Goal: Task Accomplishment & Management: Use online tool/utility

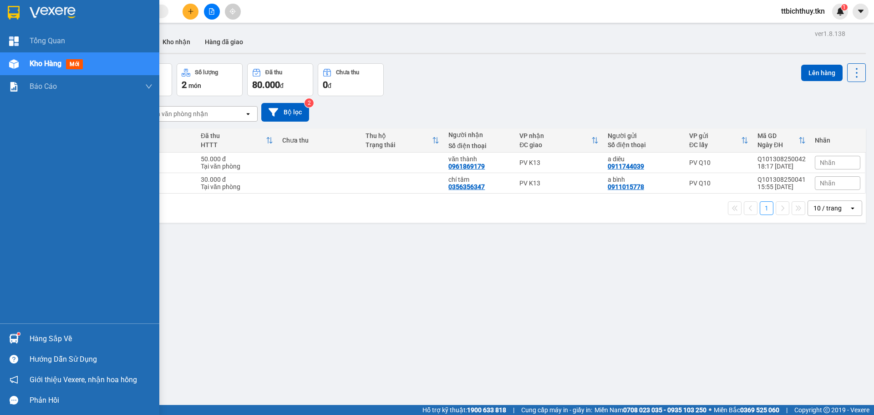
click at [22, 327] on div "Hàng sắp về Hướng dẫn sử dụng Giới thiệu Vexere, nhận hoa hồng Phản hồi" at bounding box center [79, 366] width 159 height 87
click at [47, 341] on div "Hàng sắp về" at bounding box center [91, 339] width 123 height 14
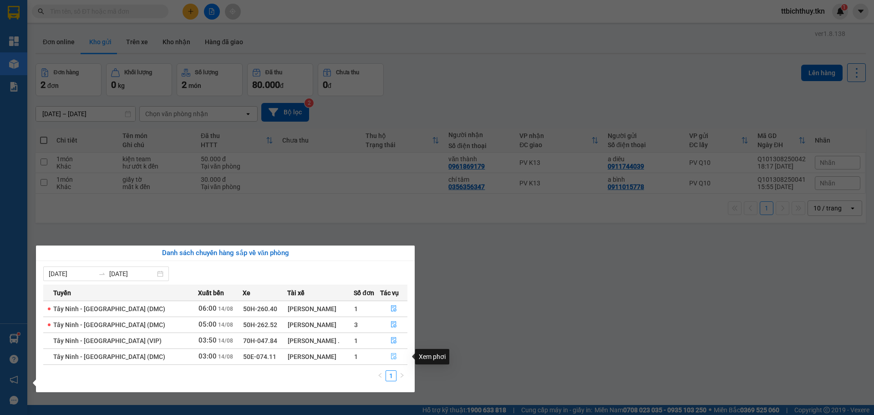
click at [391, 356] on icon "file-done" at bounding box center [394, 356] width 6 height 6
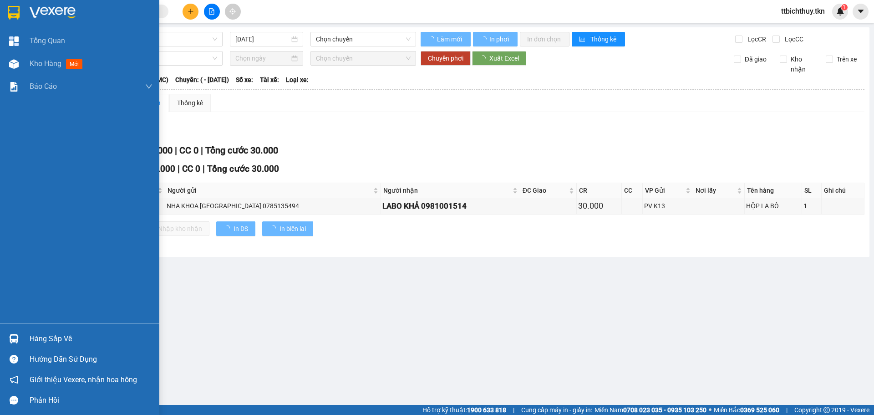
type input "[DATE]"
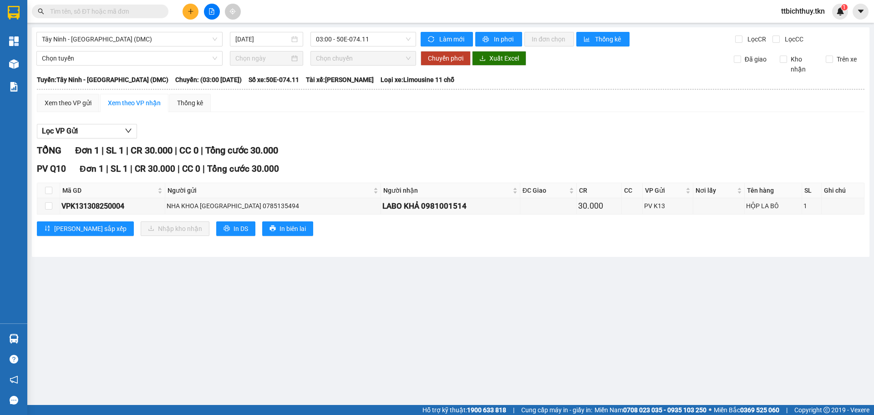
click at [357, 313] on main "Tây Ninh - Sài Gòn (DMC) 14/08/2025 03:00 - 50E-074.11 Làm mới In phơi In đơn c…" at bounding box center [437, 202] width 874 height 405
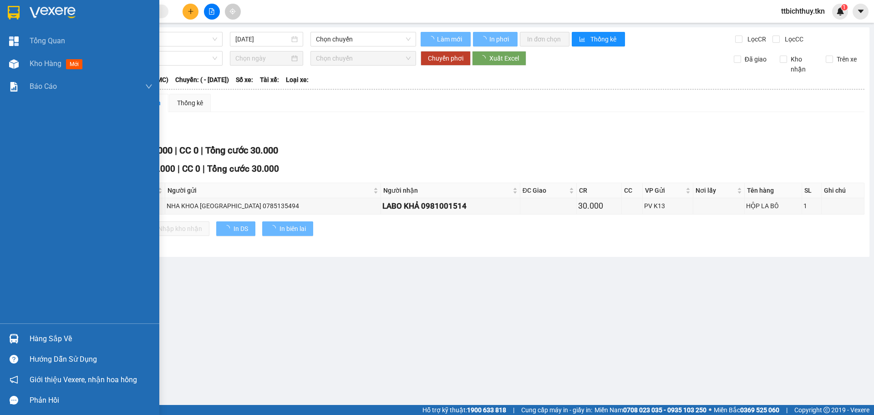
type input "[DATE]"
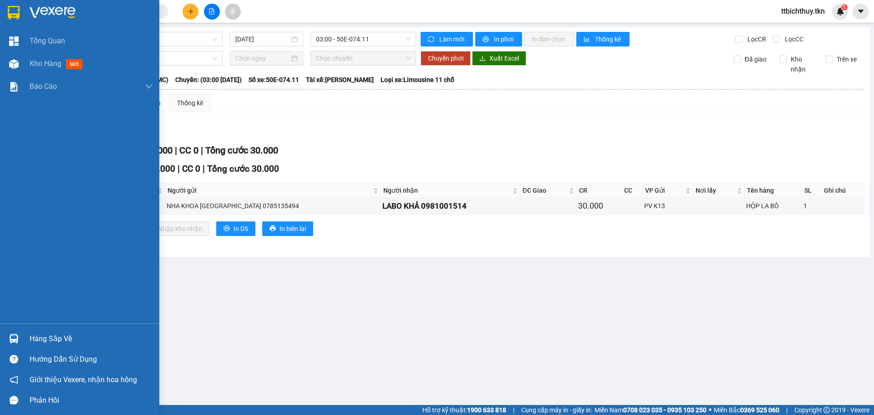
click at [22, 331] on div "Hàng sắp về" at bounding box center [79, 338] width 159 height 20
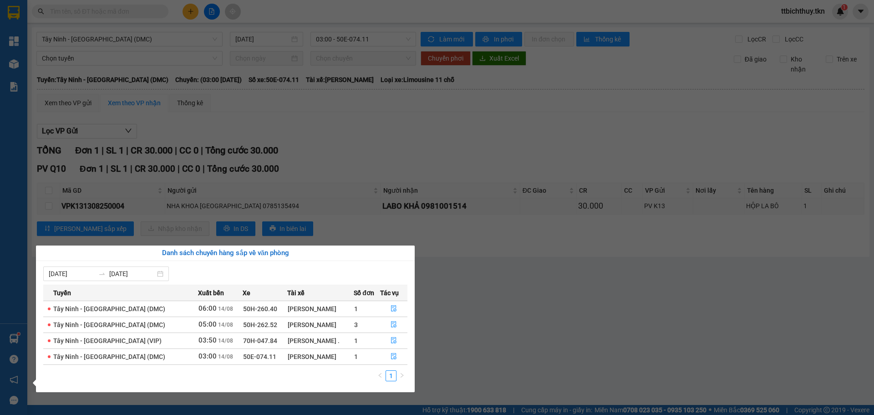
click at [583, 306] on section "Kết quả tìm kiếm ( 0 ) Bộ lọc No Data ttbichthuy.tkn 1 Tổng Quan Kho hàng mới B…" at bounding box center [437, 207] width 874 height 415
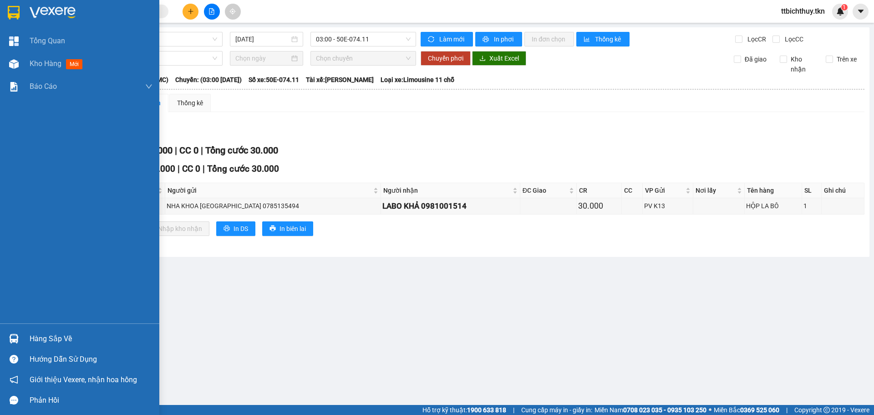
click at [15, 341] on img at bounding box center [14, 339] width 10 height 10
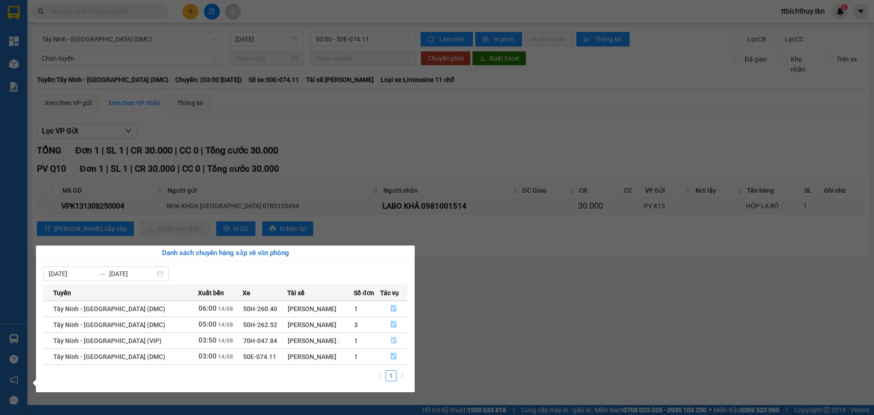
click at [398, 337] on button "button" at bounding box center [394, 340] width 27 height 15
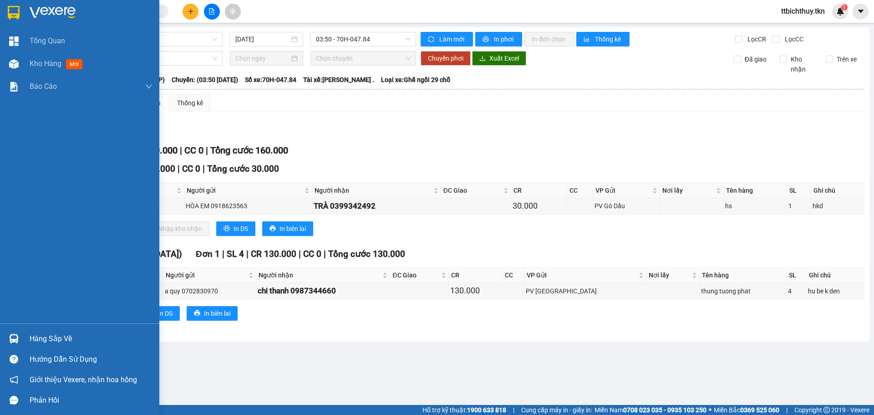
click at [70, 330] on div "Hàng sắp về" at bounding box center [79, 338] width 159 height 20
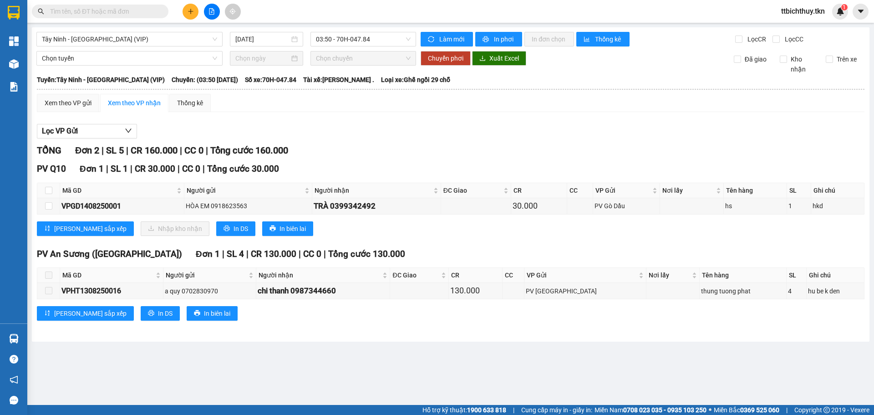
click at [468, 331] on section "Kết quả tìm kiếm ( 0 ) Bộ lọc No Data ttbichthuy.tkn 1 Tổng Quan Kho hàng mới B…" at bounding box center [437, 207] width 874 height 415
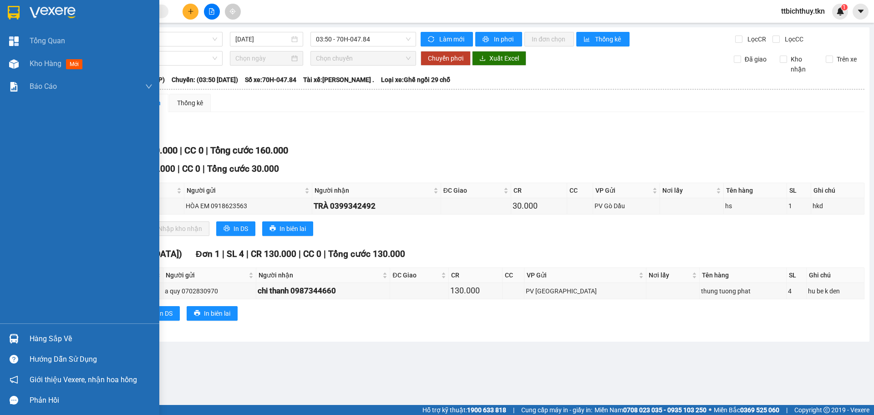
click at [69, 334] on div "Hàng sắp về" at bounding box center [91, 339] width 123 height 14
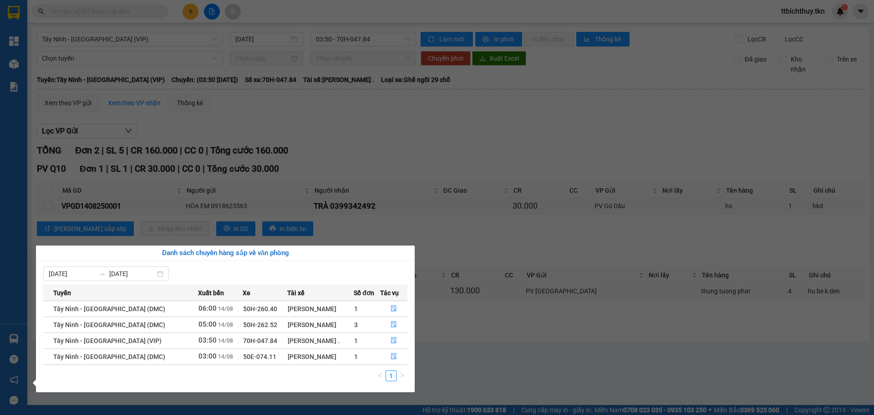
click at [440, 331] on section "Kết quả tìm kiếm ( 0 ) Bộ lọc No Data ttbichthuy.tkn 1 Tổng Quan Kho hàng mới B…" at bounding box center [437, 207] width 874 height 415
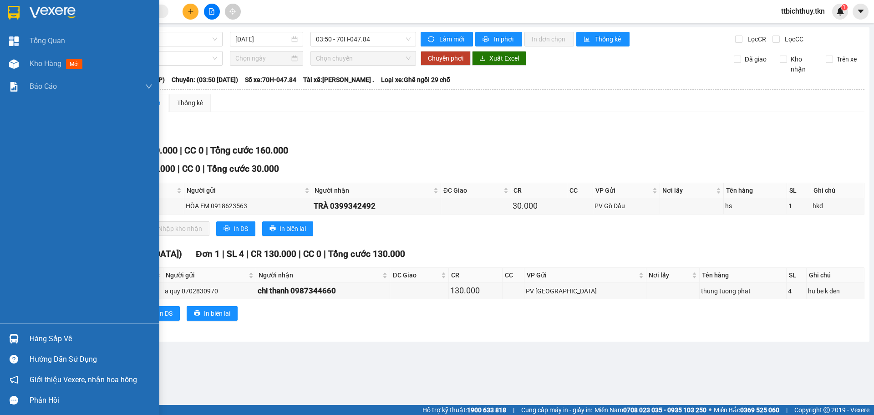
click at [27, 333] on div "Hàng sắp về" at bounding box center [79, 338] width 159 height 20
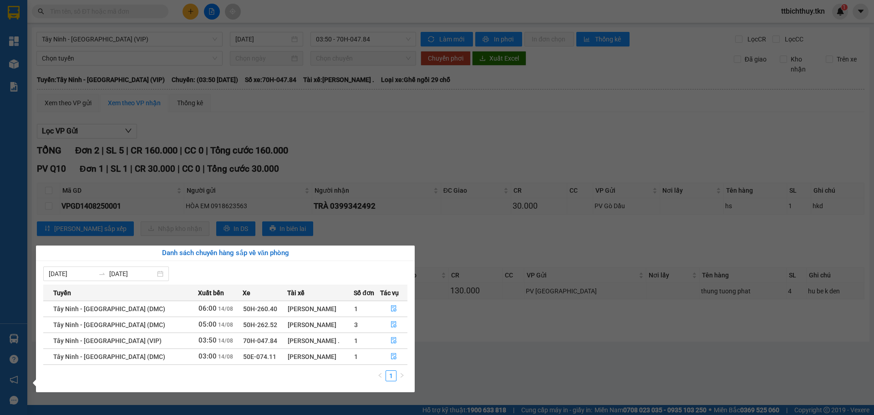
click at [411, 197] on section "Kết quả tìm kiếm ( 0 ) Bộ lọc No Data ttbichthuy.tkn 1 Tổng Quan Kho hàng mới B…" at bounding box center [437, 207] width 874 height 415
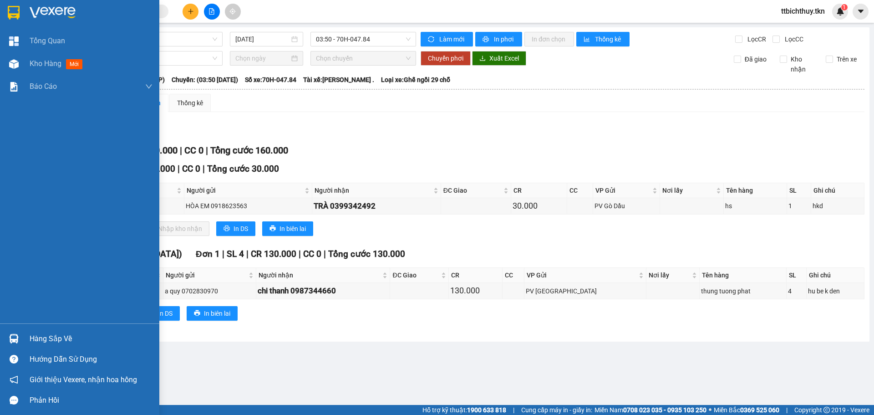
click at [63, 332] on div "Hàng sắp về" at bounding box center [91, 339] width 123 height 14
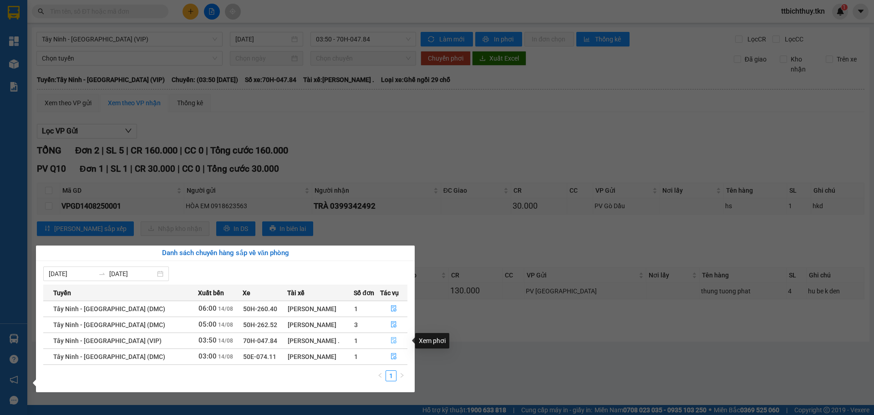
click at [384, 340] on button "button" at bounding box center [394, 340] width 27 height 15
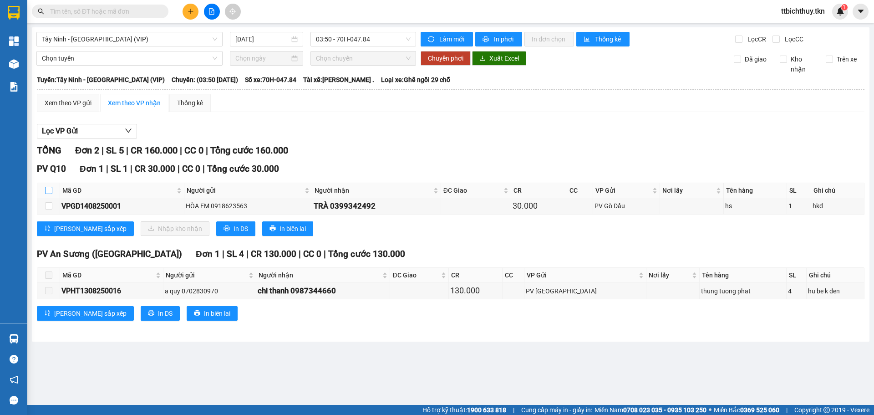
click at [50, 188] on input "checkbox" at bounding box center [48, 190] width 7 height 7
checkbox input "true"
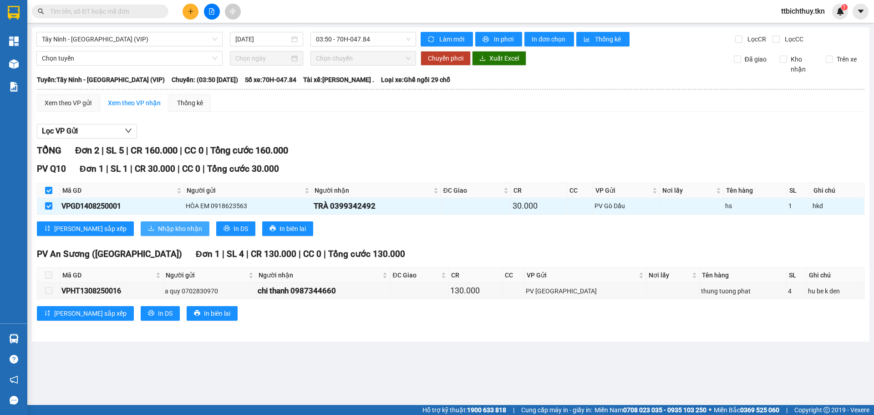
click at [158, 226] on span "Nhập kho nhận" at bounding box center [180, 229] width 44 height 10
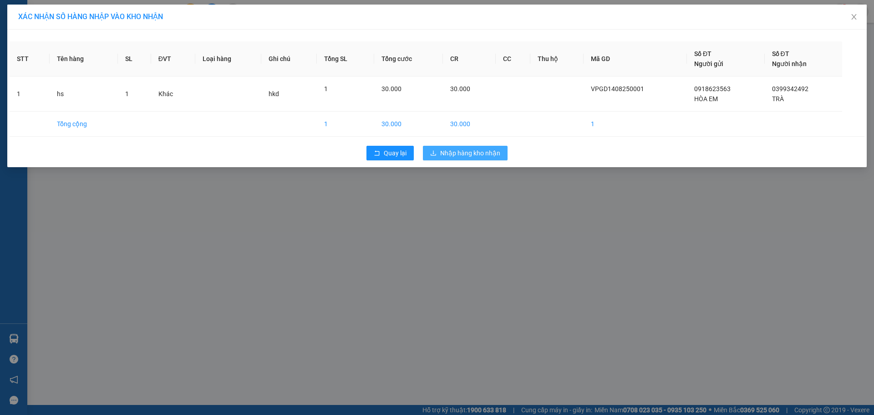
click at [470, 158] on button "Nhập hàng kho nhận" at bounding box center [465, 153] width 85 height 15
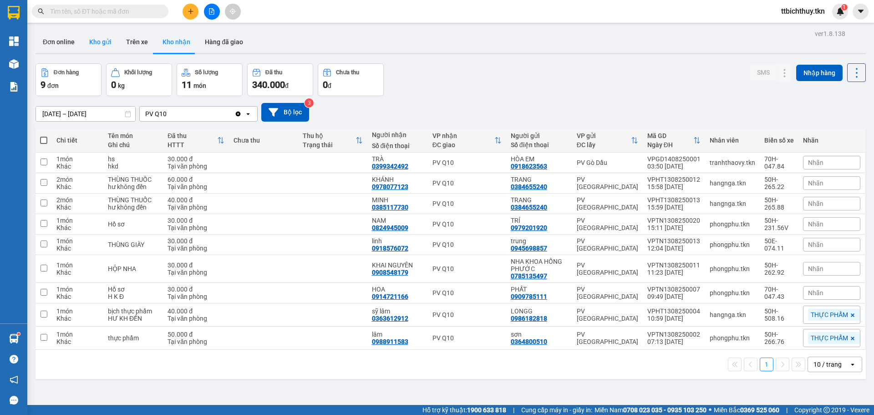
click at [104, 47] on button "Kho gửi" at bounding box center [100, 42] width 37 height 22
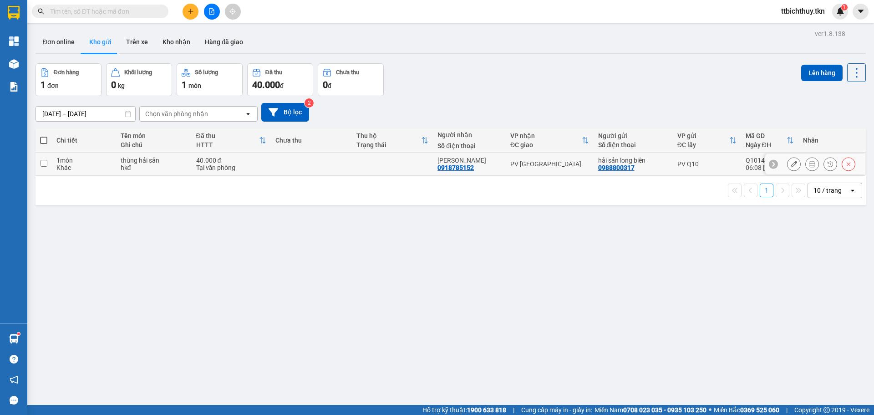
click at [111, 158] on div "1 món" at bounding box center [83, 160] width 55 height 7
checkbox input "true"
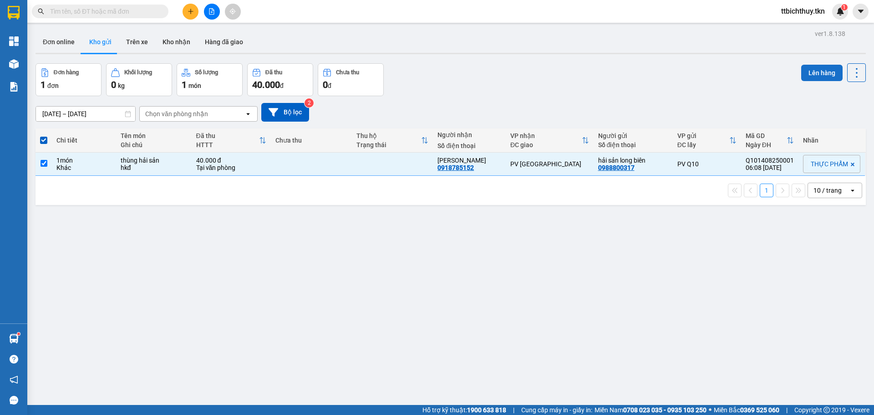
click at [823, 76] on button "Lên hàng" at bounding box center [821, 73] width 41 height 16
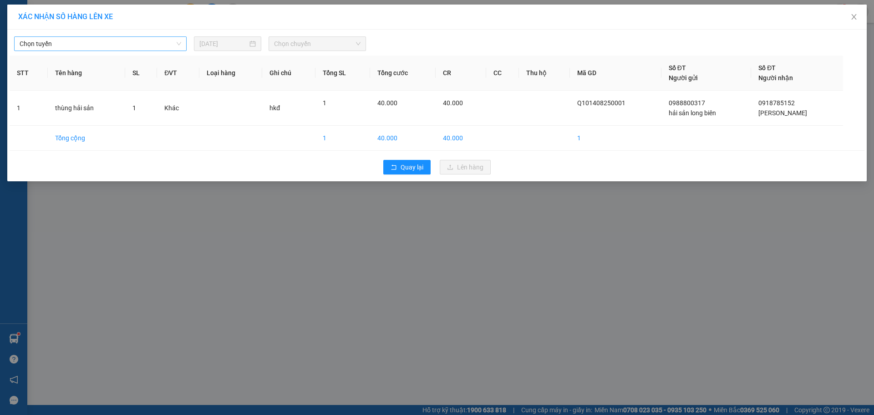
click at [102, 50] on span "Chọn tuyến" at bounding box center [101, 44] width 162 height 14
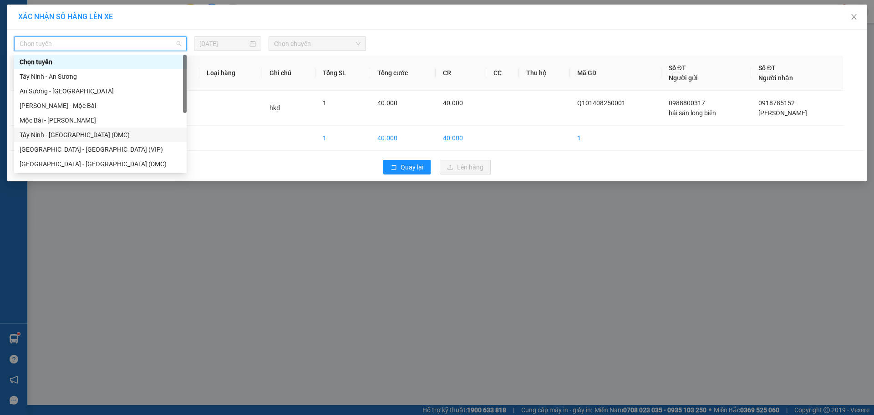
click at [90, 138] on div "Tây Ninh - [GEOGRAPHIC_DATA] (DMC)" at bounding box center [101, 135] width 162 height 10
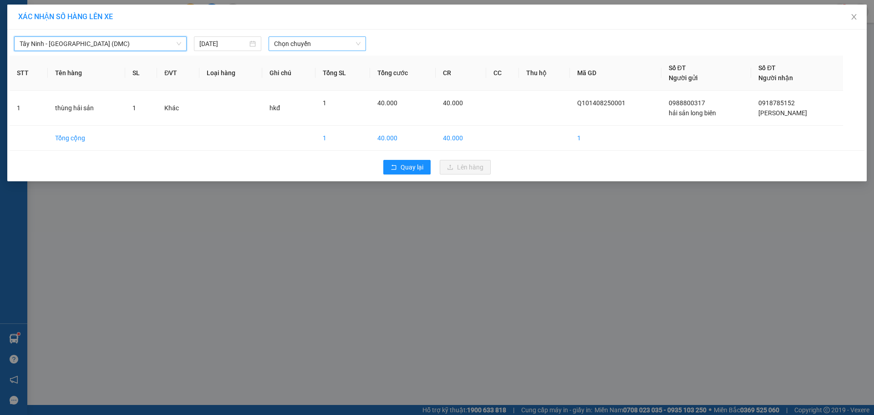
click at [324, 39] on span "Chọn chuyến" at bounding box center [317, 44] width 87 height 14
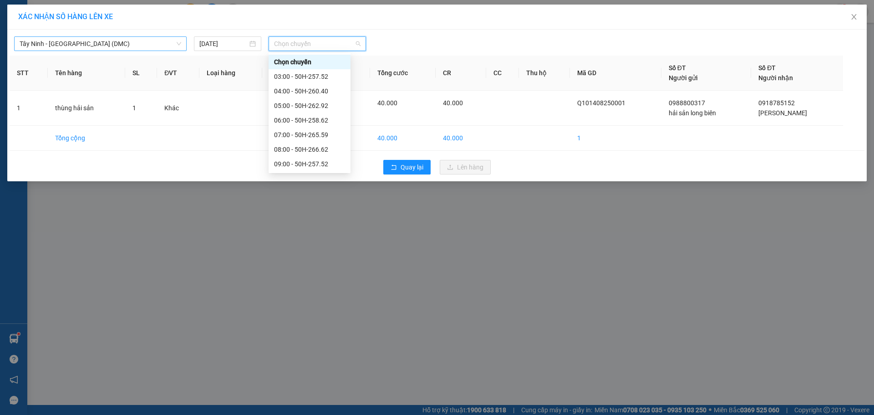
click at [118, 48] on span "Tây Ninh - [GEOGRAPHIC_DATA] (DMC)" at bounding box center [101, 44] width 162 height 14
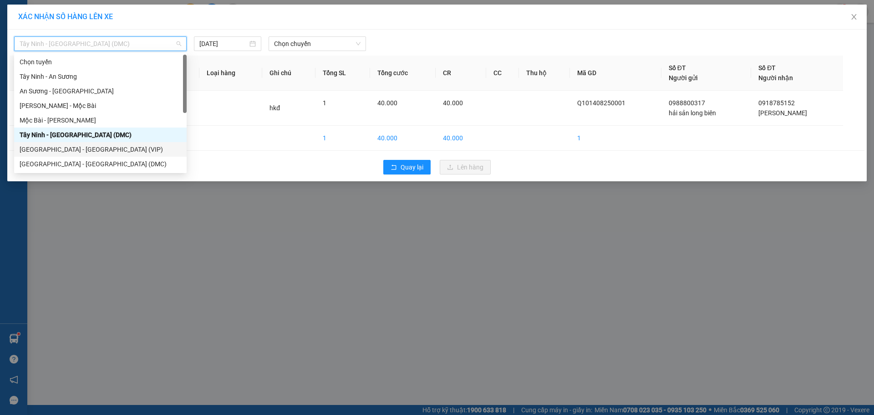
click at [85, 153] on div "[GEOGRAPHIC_DATA] - [GEOGRAPHIC_DATA] (VIP)" at bounding box center [101, 149] width 162 height 10
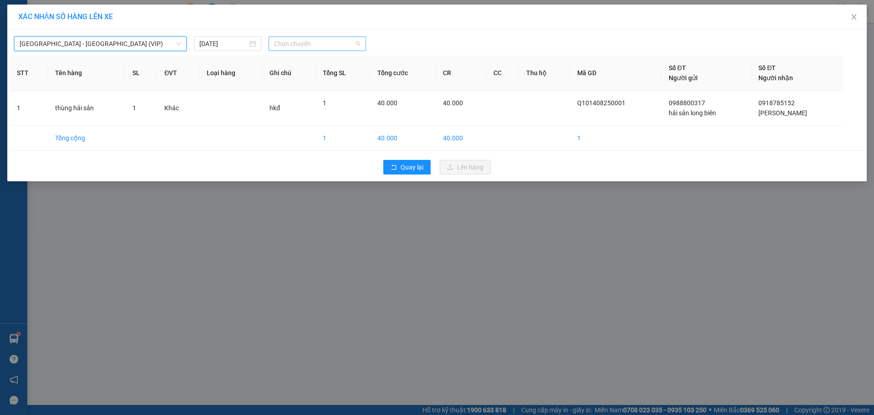
click at [327, 42] on span "Chọn chuyến" at bounding box center [317, 44] width 87 height 14
type input "266"
click at [211, 42] on input "[DATE]" at bounding box center [223, 44] width 48 height 10
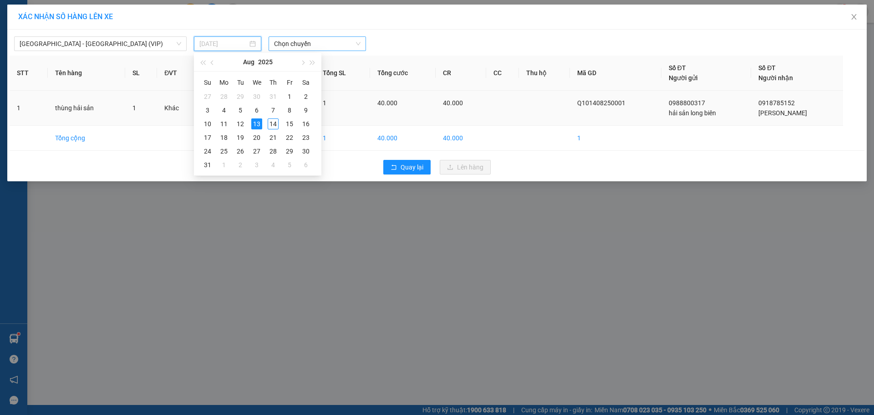
click at [272, 121] on div "14" at bounding box center [273, 123] width 11 height 11
type input "[DATE]"
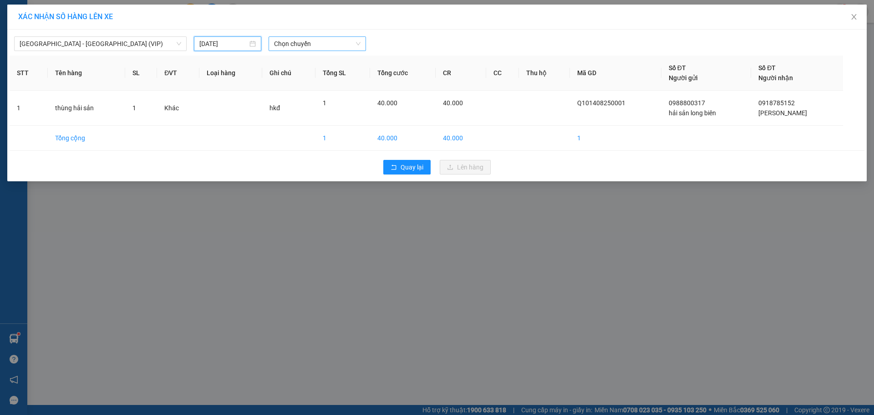
click at [286, 48] on span "Chọn chuyến" at bounding box center [317, 44] width 87 height 14
type input "6662"
click at [321, 63] on div "06:40 (TC) - 50H-266.62" at bounding box center [309, 62] width 71 height 10
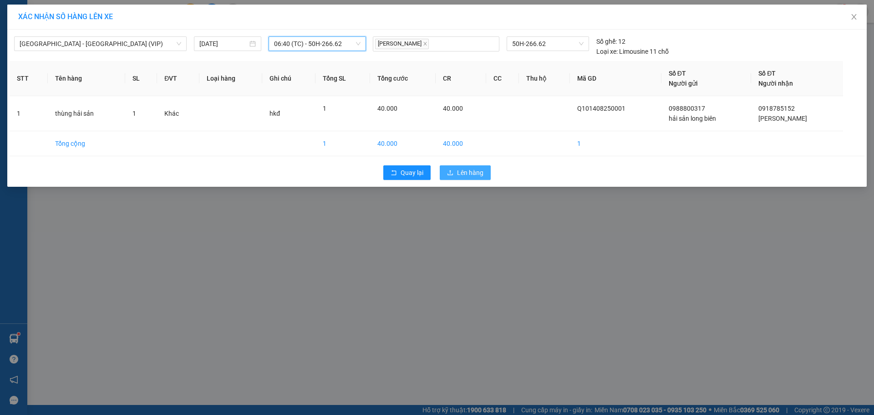
click at [478, 175] on span "Lên hàng" at bounding box center [470, 173] width 26 height 10
